Goal: Information Seeking & Learning: Check status

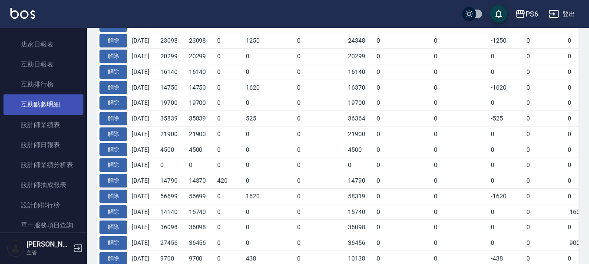
scroll to position [174, 0]
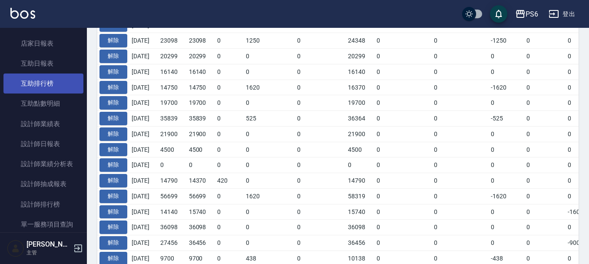
click at [53, 82] on link "互助排行榜" at bounding box center [43, 83] width 80 height 20
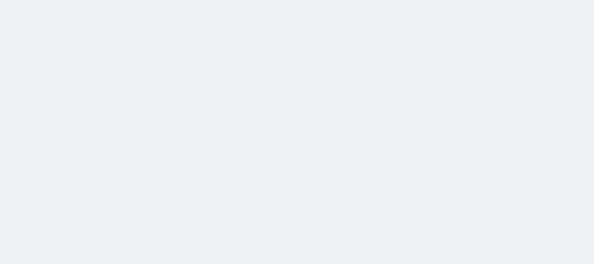
click at [49, 0] on html at bounding box center [297, 0] width 594 height 0
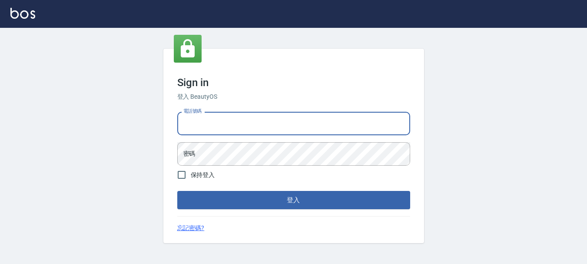
drag, startPoint x: 216, startPoint y: 124, endPoint x: 231, endPoint y: 136, distance: 19.3
click at [216, 124] on input "電話號碼" at bounding box center [293, 123] width 233 height 23
type input "0983811952"
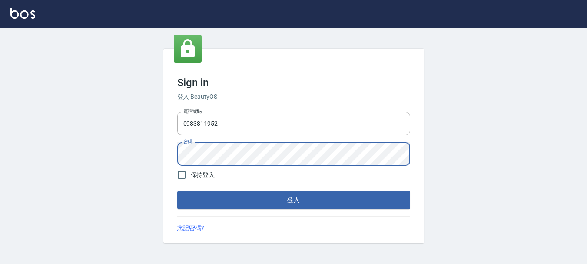
click at [177, 191] on button "登入" at bounding box center [293, 200] width 233 height 18
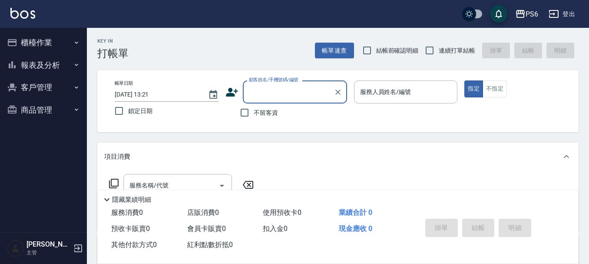
click at [46, 70] on button "報表及分析" at bounding box center [43, 65] width 80 height 23
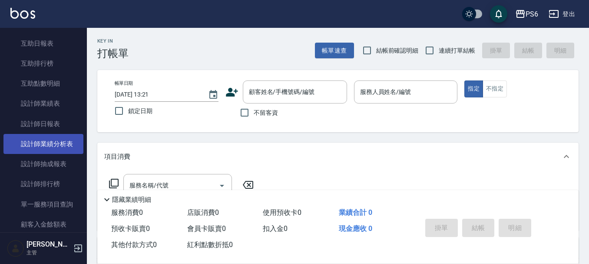
scroll to position [87, 0]
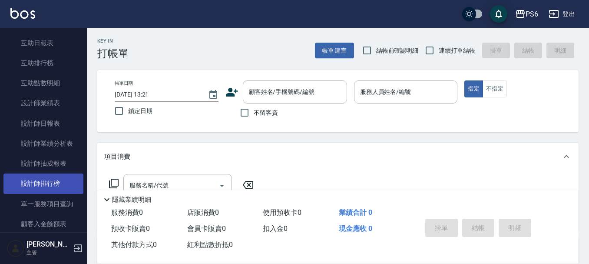
click at [65, 179] on link "設計師排行榜" at bounding box center [43, 183] width 80 height 20
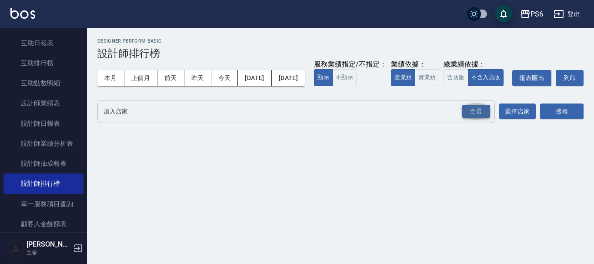
click at [484, 120] on button "全選" at bounding box center [475, 111] width 31 height 17
drag, startPoint x: 486, startPoint y: 130, endPoint x: 522, endPoint y: 129, distance: 36.1
click at [486, 118] on div "全選" at bounding box center [476, 111] width 28 height 13
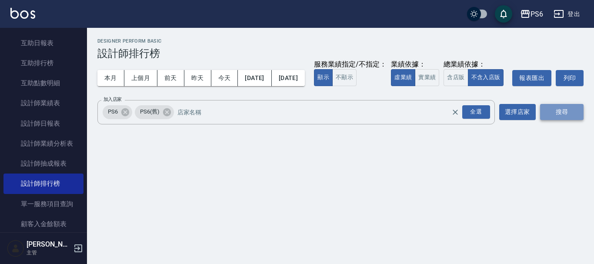
click at [573, 120] on button "搜尋" at bounding box center [561, 112] width 43 height 16
